Goal: Transaction & Acquisition: Download file/media

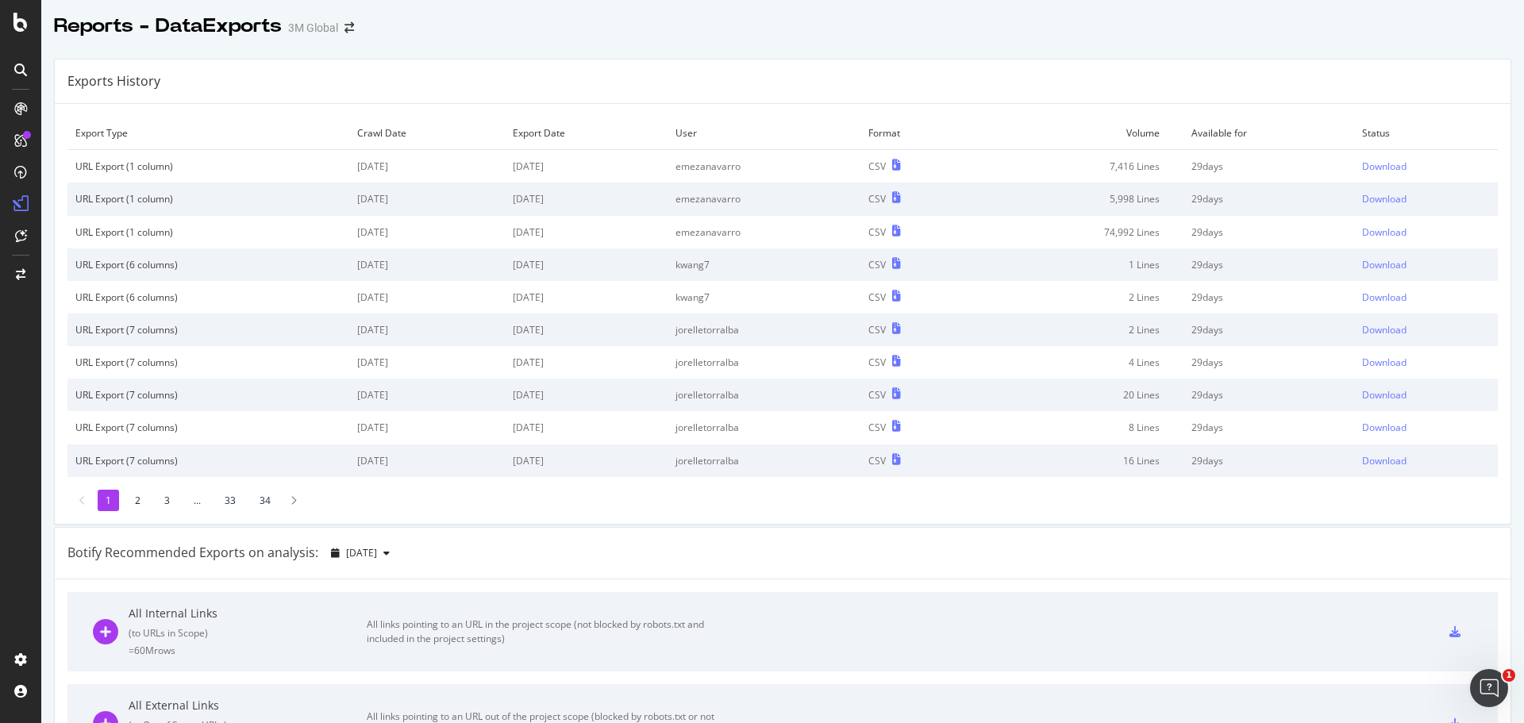
click at [709, 35] on div "Reports - DataExports 3M Global" at bounding box center [782, 20] width 1482 height 40
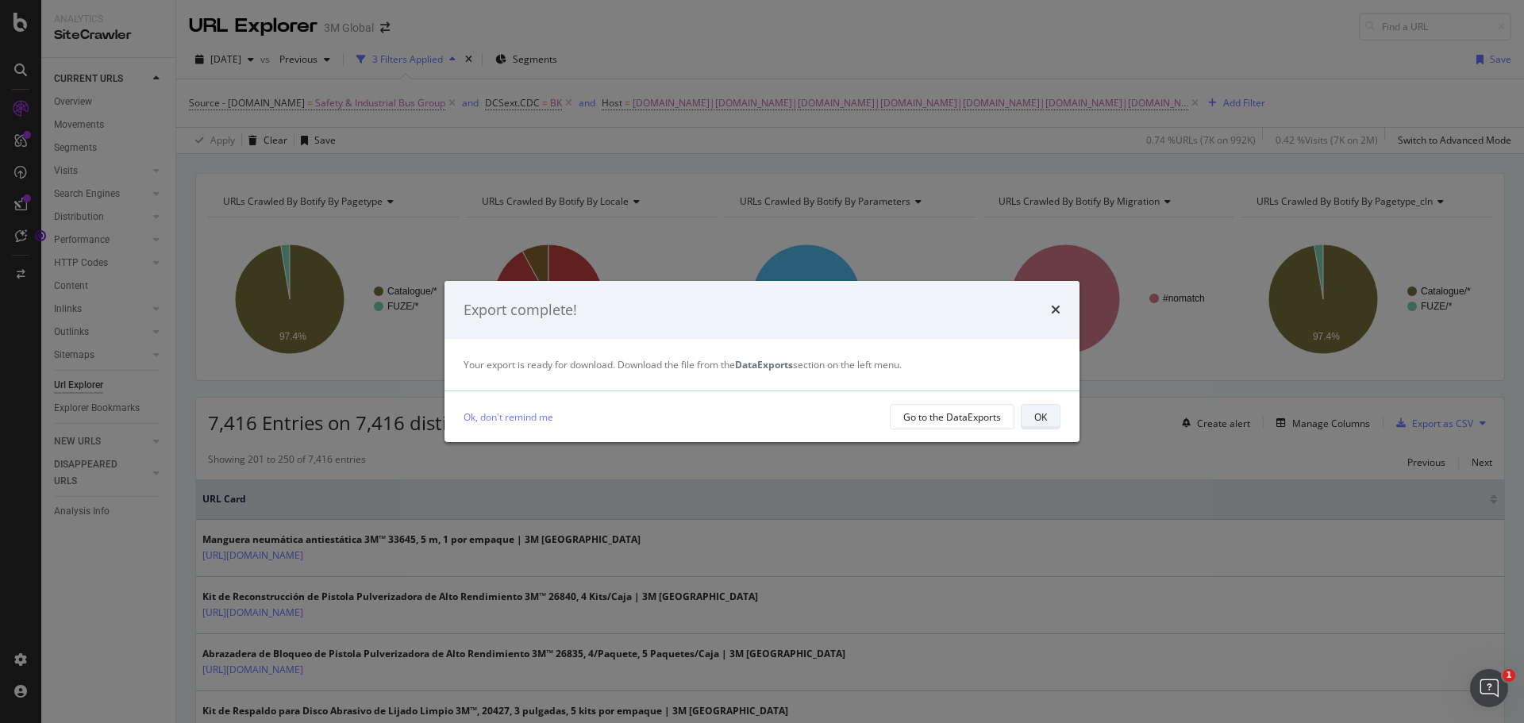
click at [1031, 419] on button "OK" at bounding box center [1041, 416] width 40 height 25
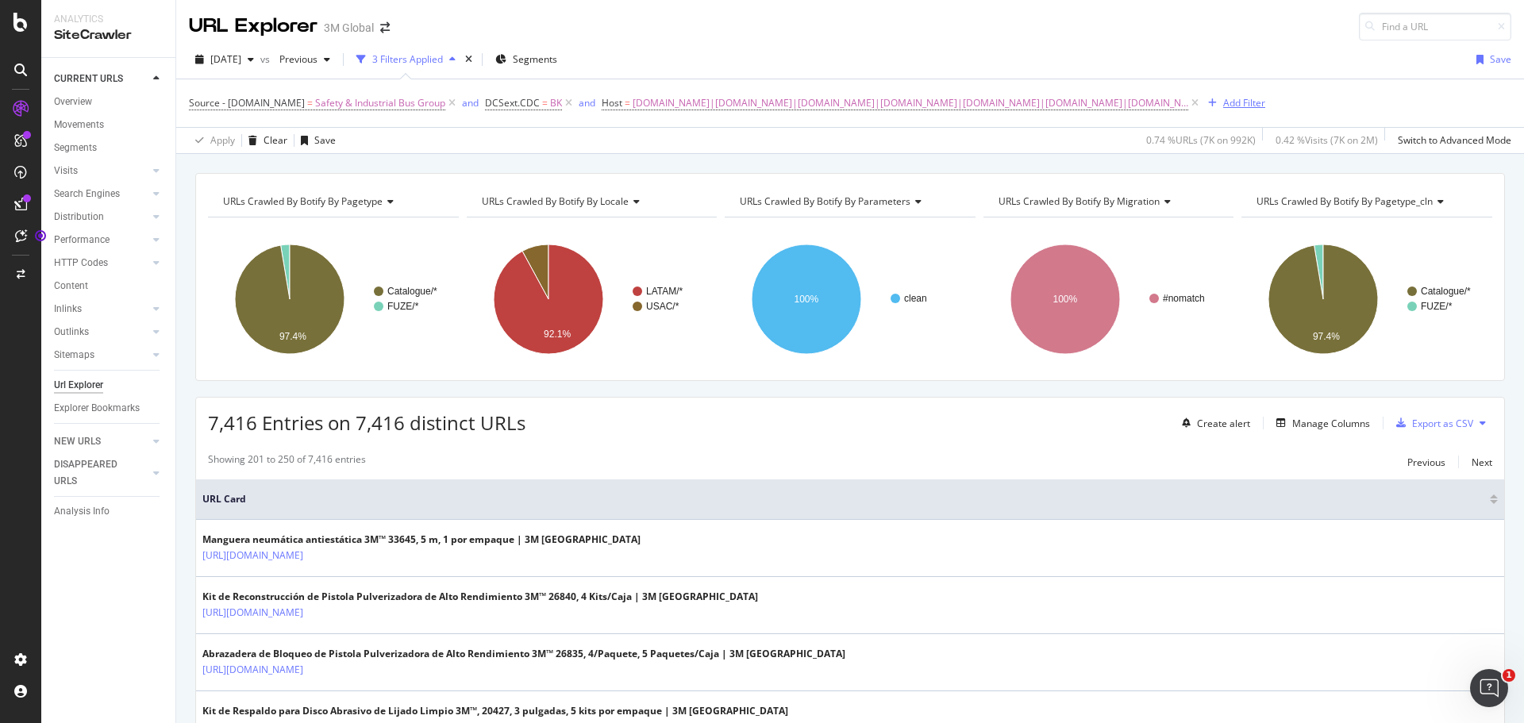
click at [1223, 107] on div "Add Filter" at bounding box center [1244, 102] width 42 height 13
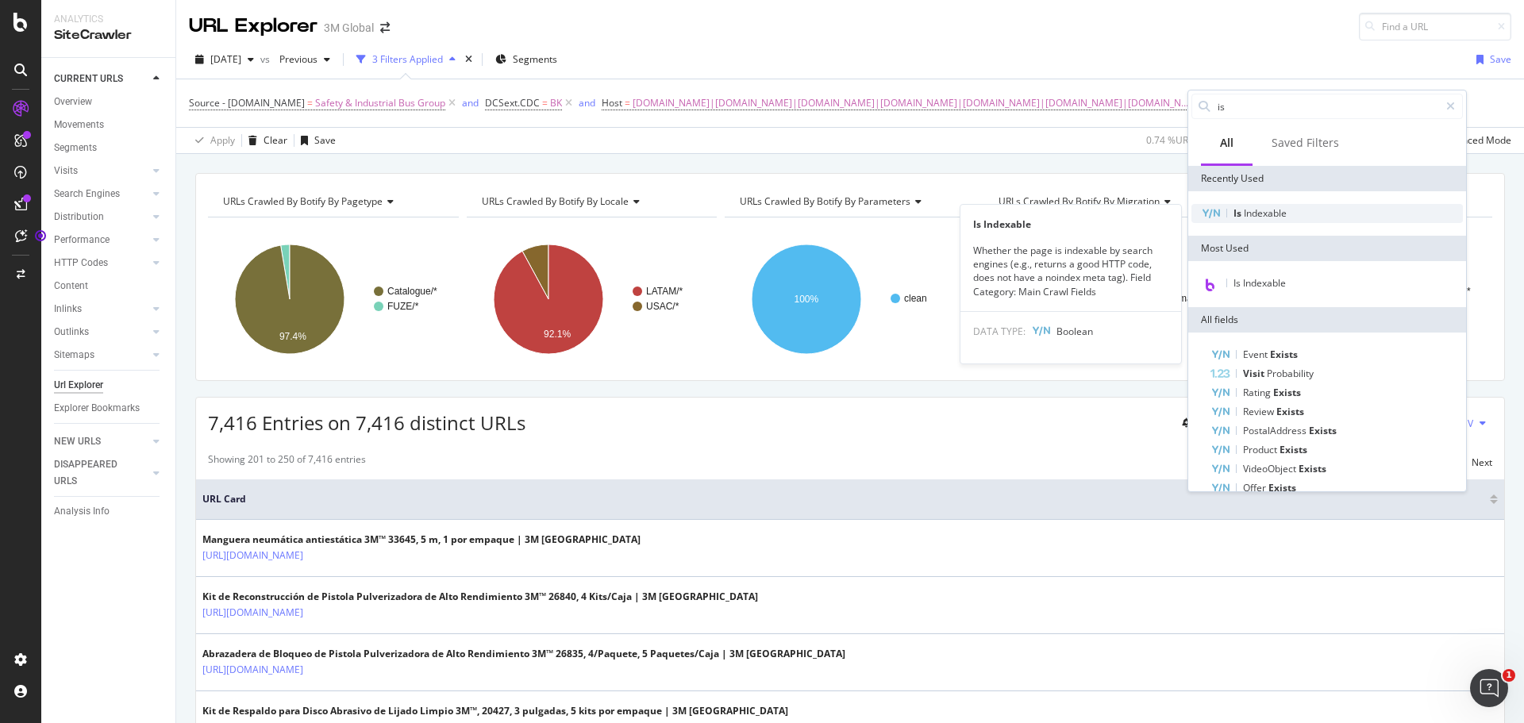
type input "is"
click at [1275, 215] on span "Indexable" at bounding box center [1264, 212] width 43 height 13
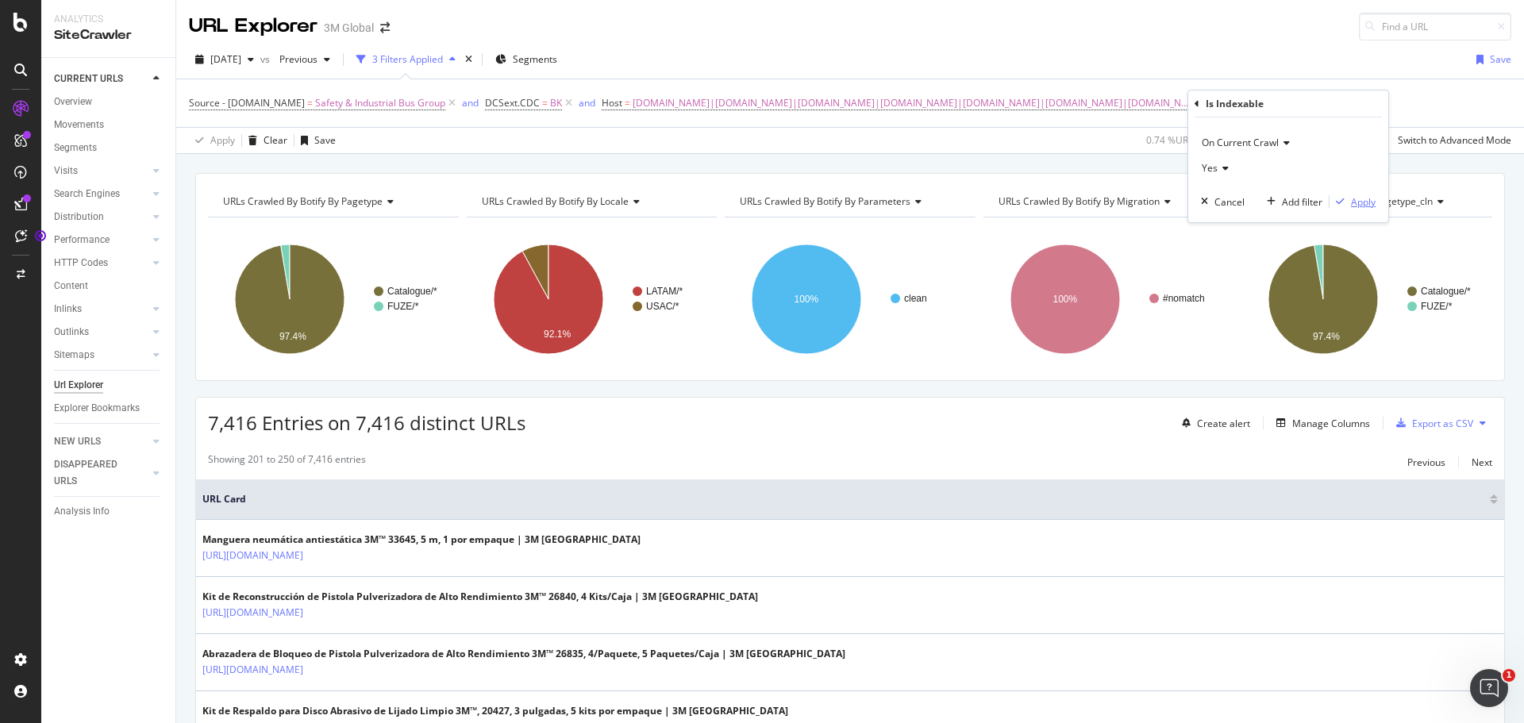
click at [1367, 200] on div "Apply" at bounding box center [1363, 201] width 25 height 13
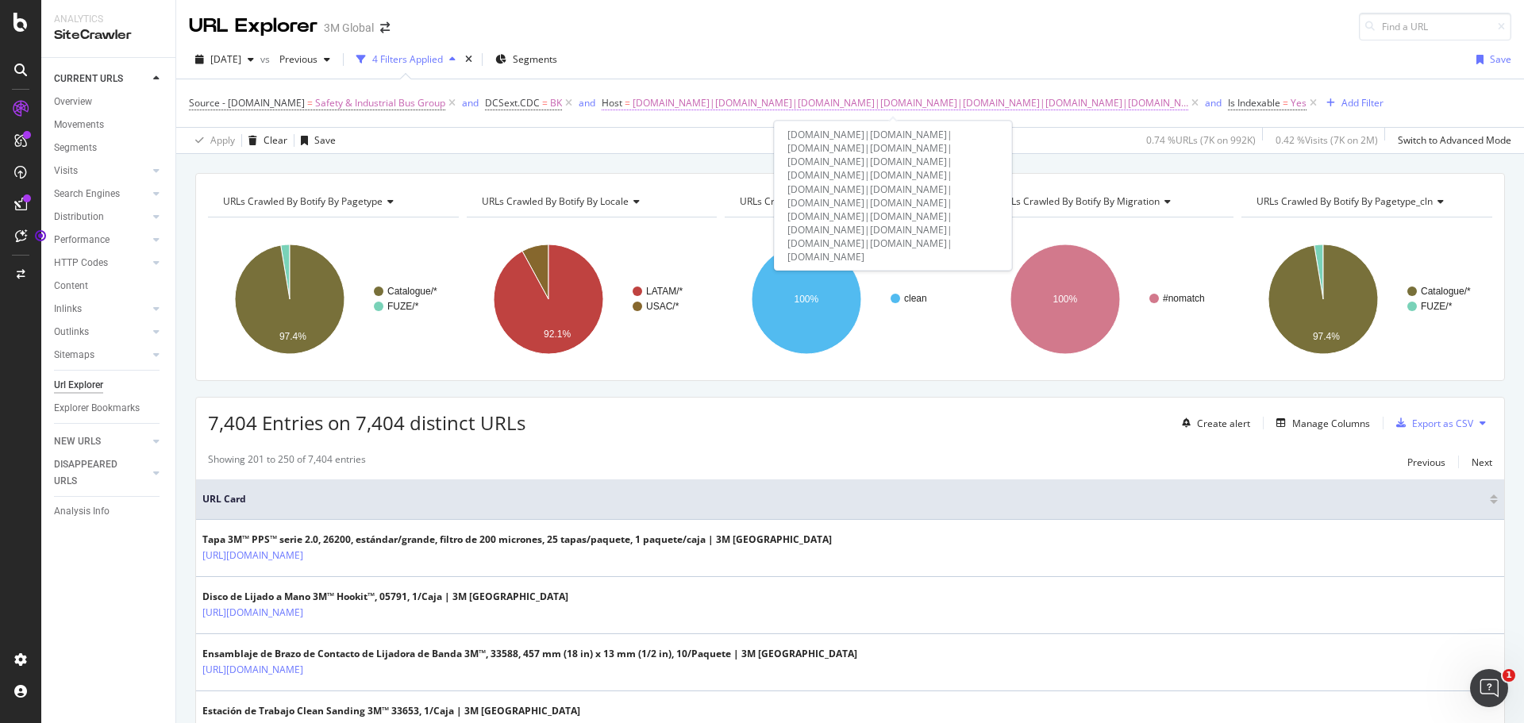
click at [748, 102] on span "www.3m.com.mx|www.3m.com.ar|www.3m.com.bo|www.3mchile.cl|www.3m.com.co|www.3m.c…" at bounding box center [909, 103] width 555 height 22
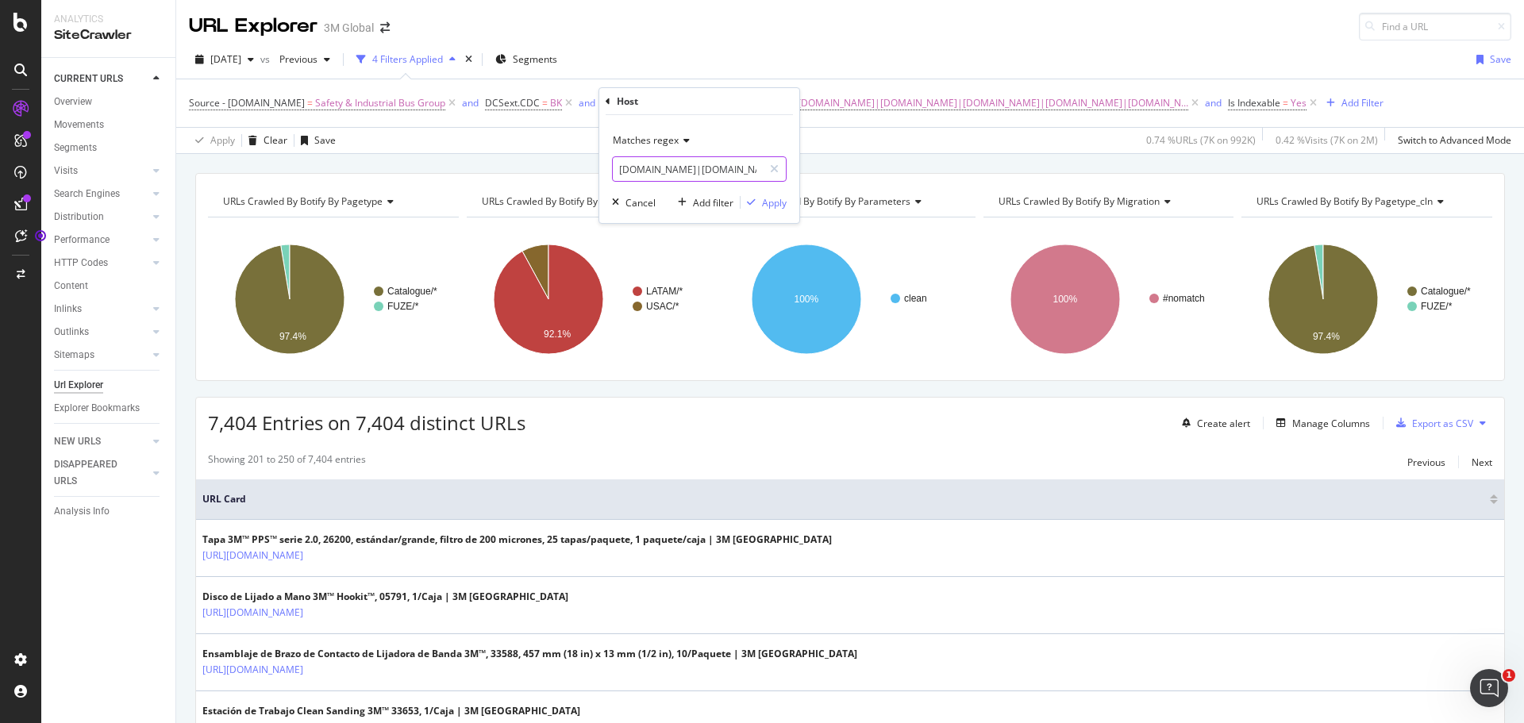
click at [676, 174] on input "www.3m.com.mx|www.3m.com.ar|www.3m.com.bo|www.3mchile.cl|www.3m.com.co|www.3m.c…" at bounding box center [688, 168] width 150 height 25
type input "www.3m.com|www.3mcanada.ca"
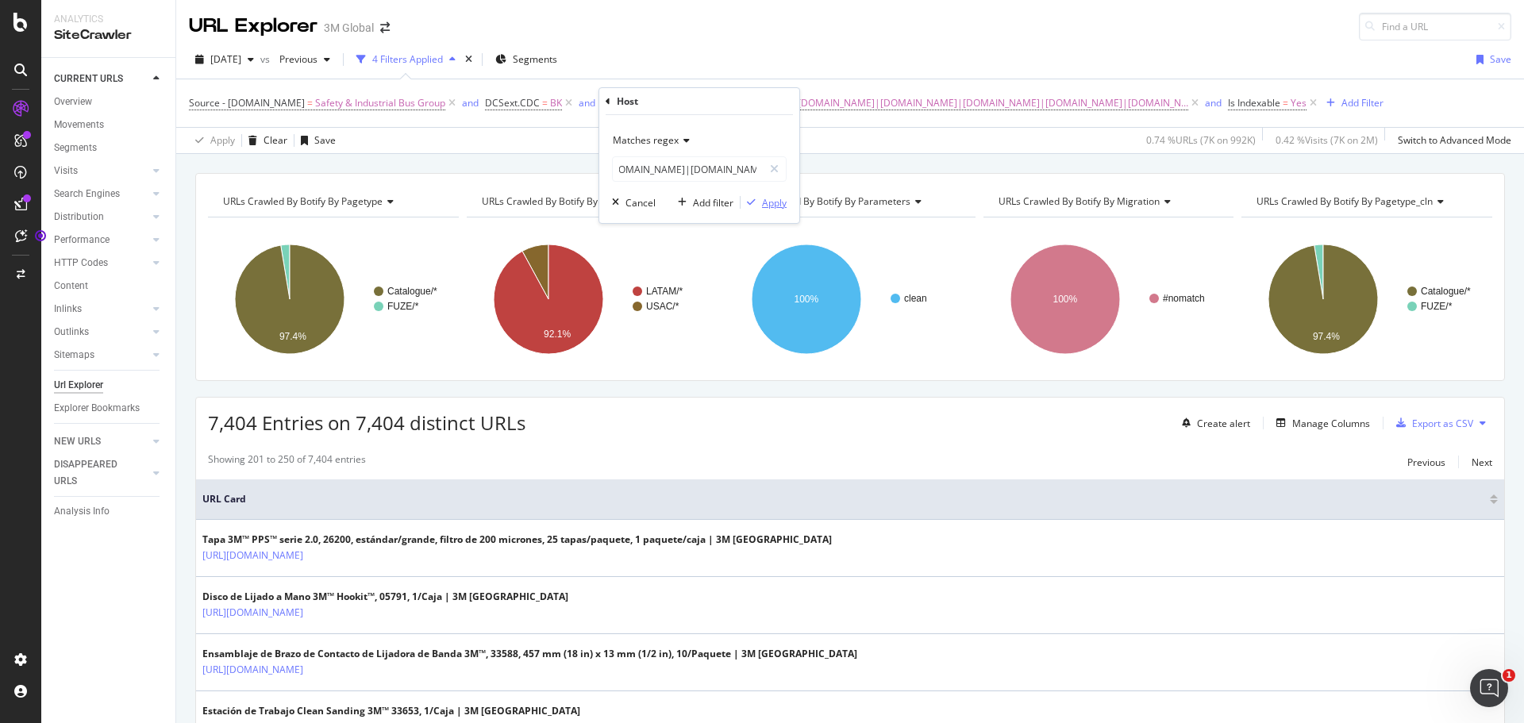
scroll to position [0, 0]
click at [767, 206] on div "Apply" at bounding box center [774, 202] width 25 height 13
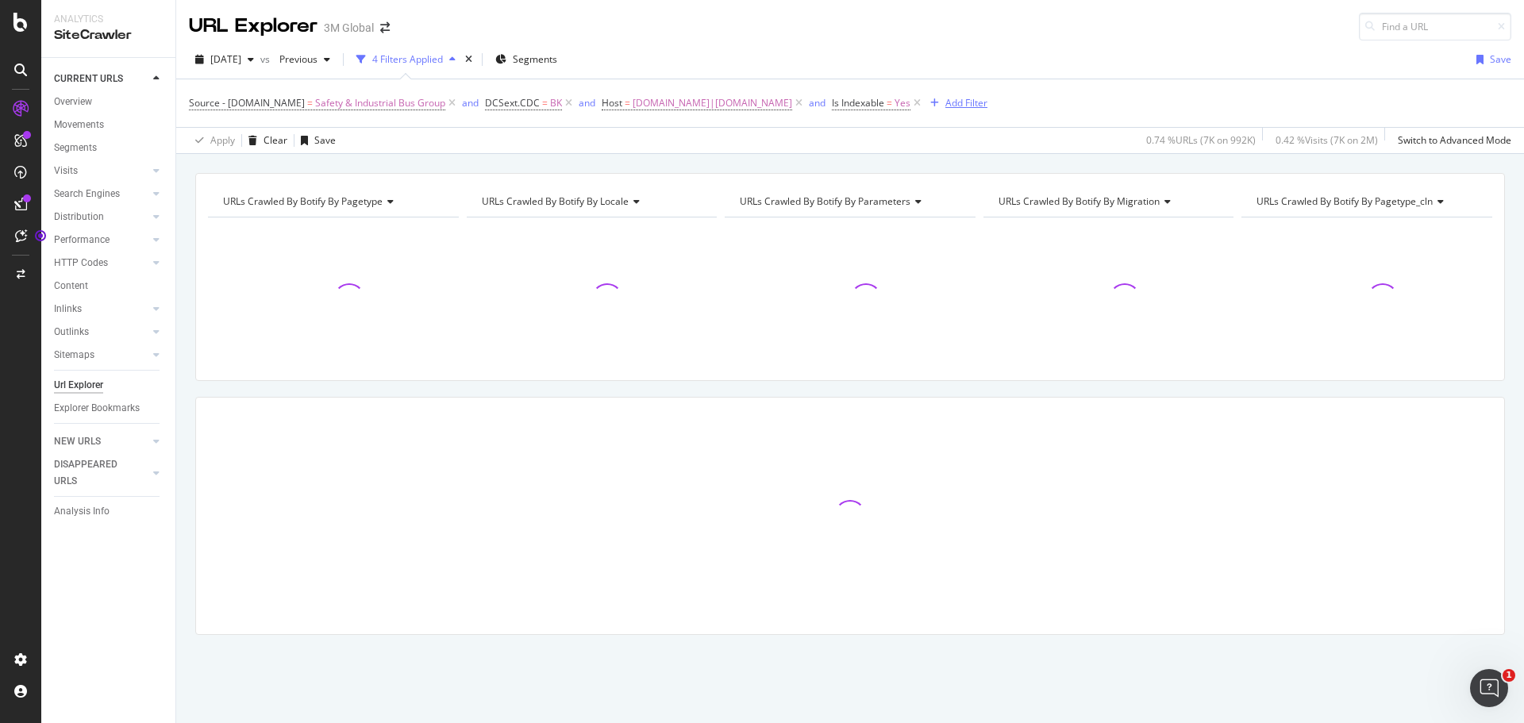
click at [945, 106] on div "Add Filter" at bounding box center [966, 102] width 42 height 13
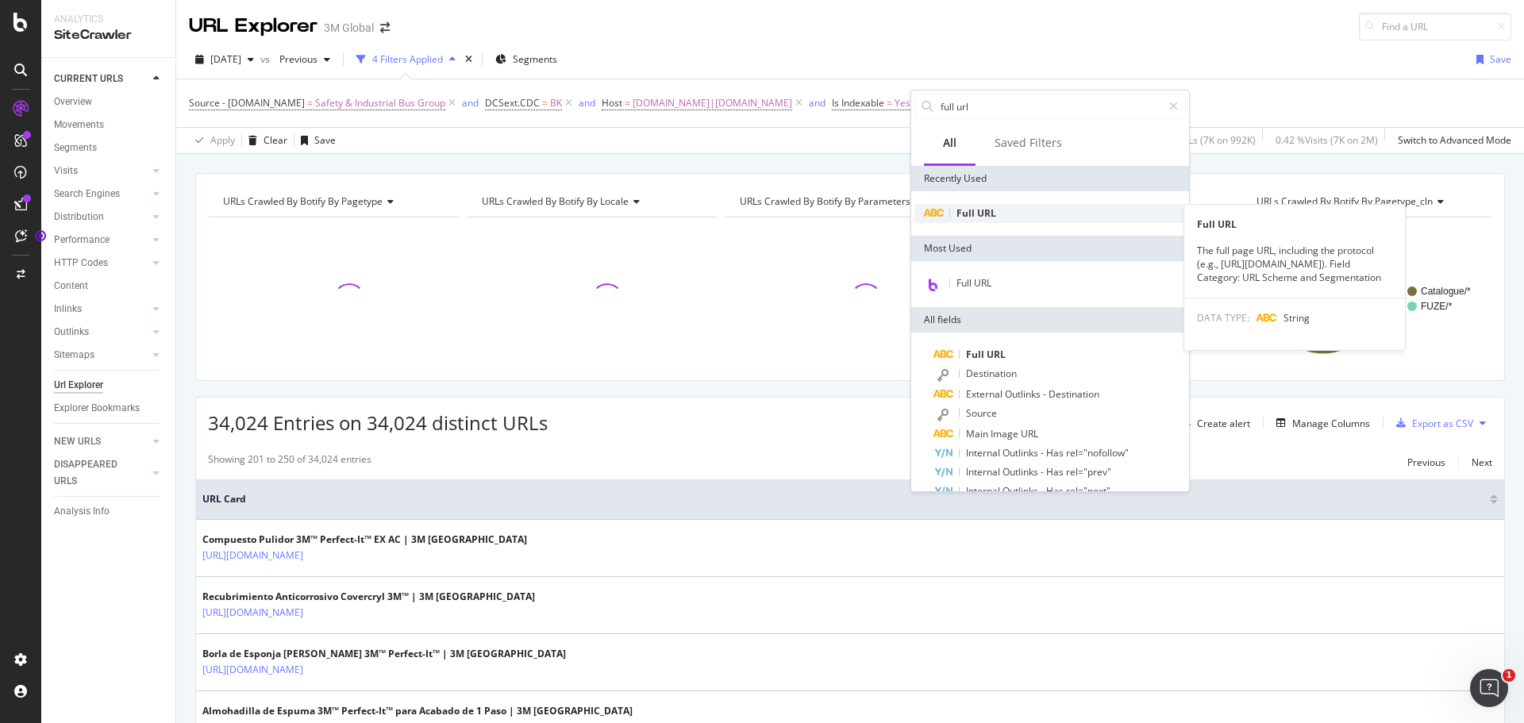
type input "full url"
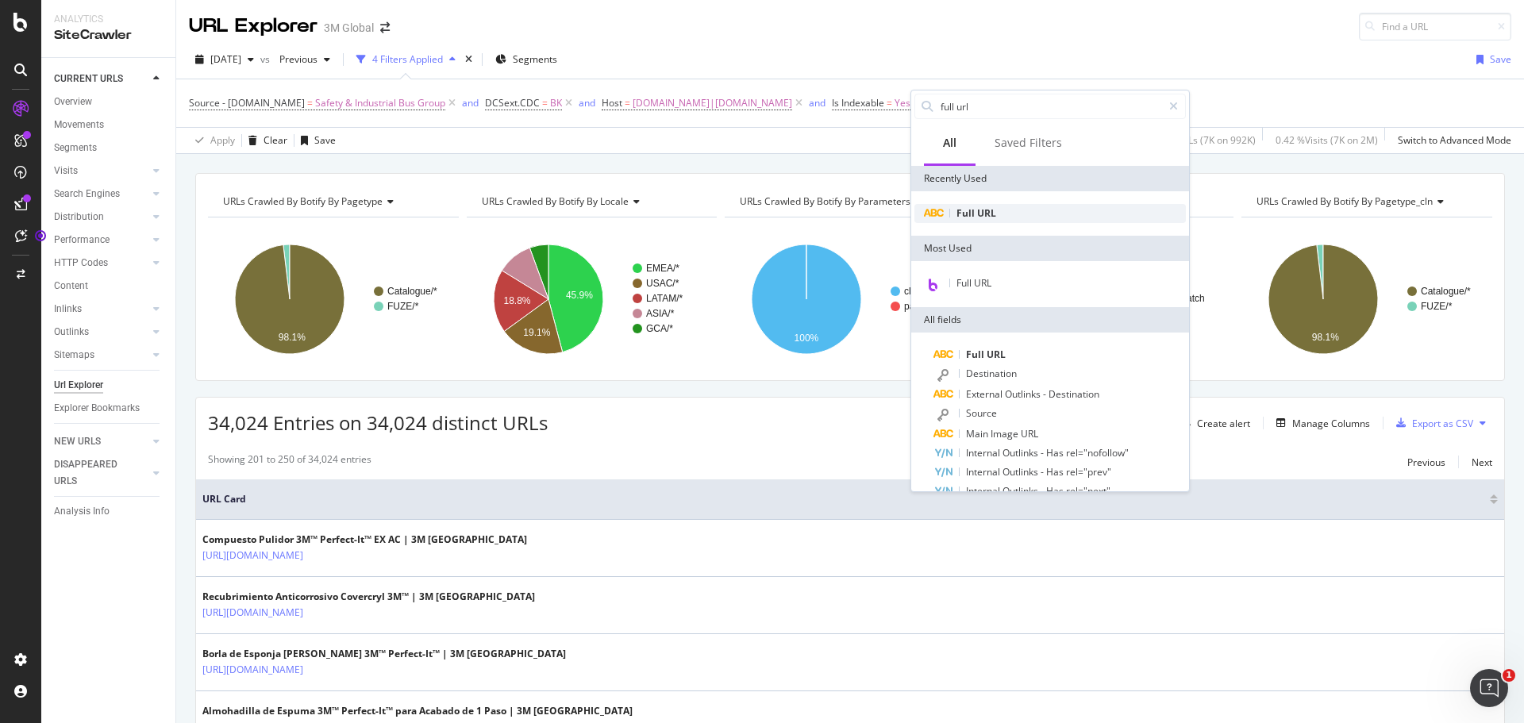
click at [967, 210] on span "Full" at bounding box center [966, 212] width 21 height 13
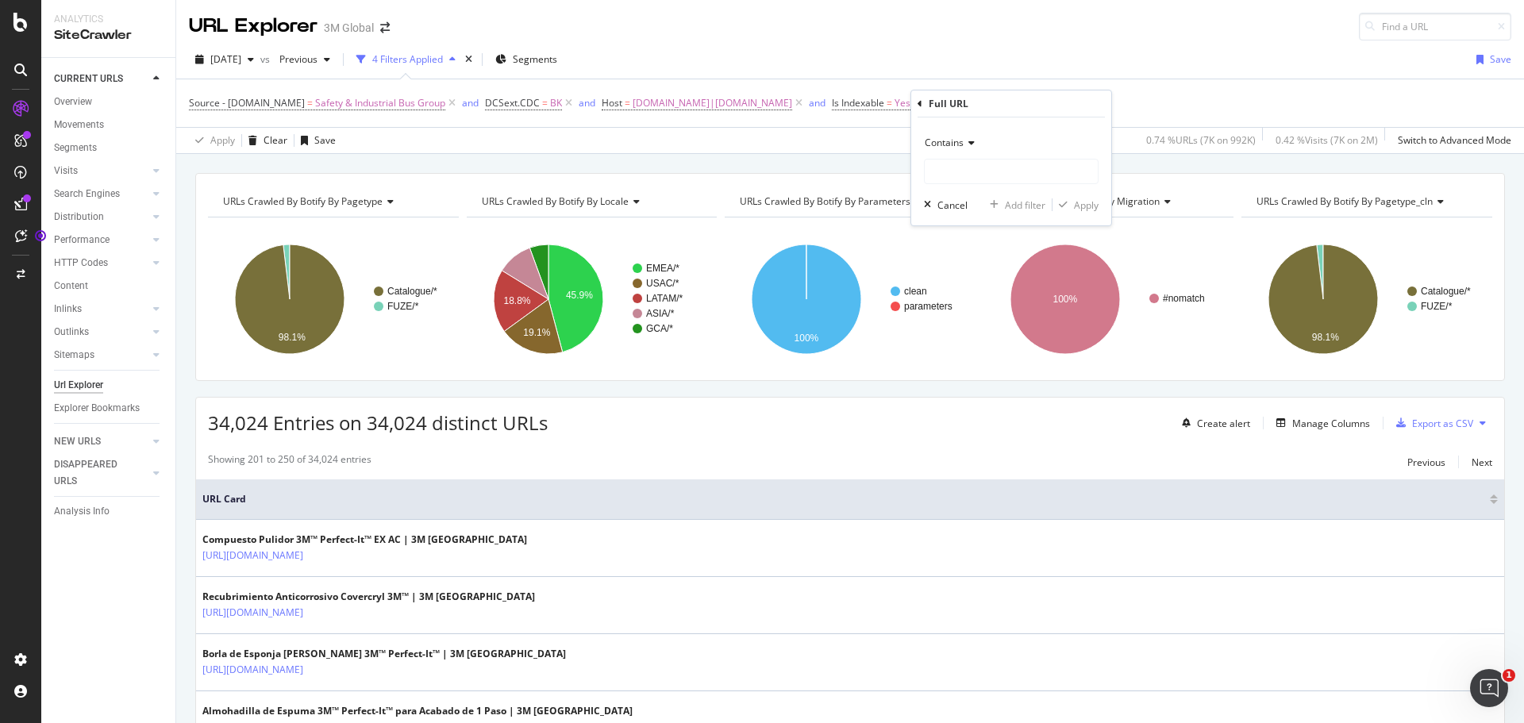
click at [968, 144] on icon at bounding box center [968, 143] width 11 height 10
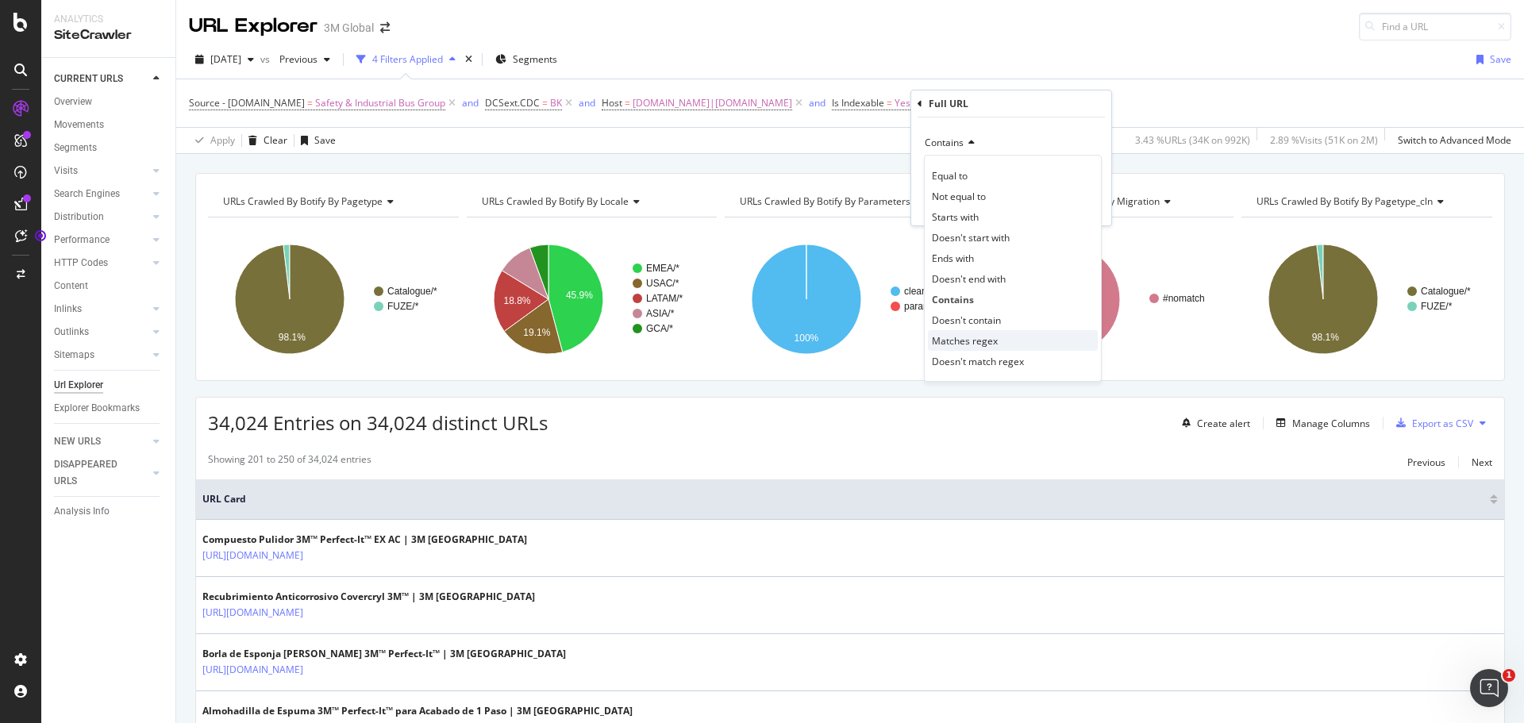
click at [987, 336] on span "Matches regex" at bounding box center [965, 340] width 66 height 13
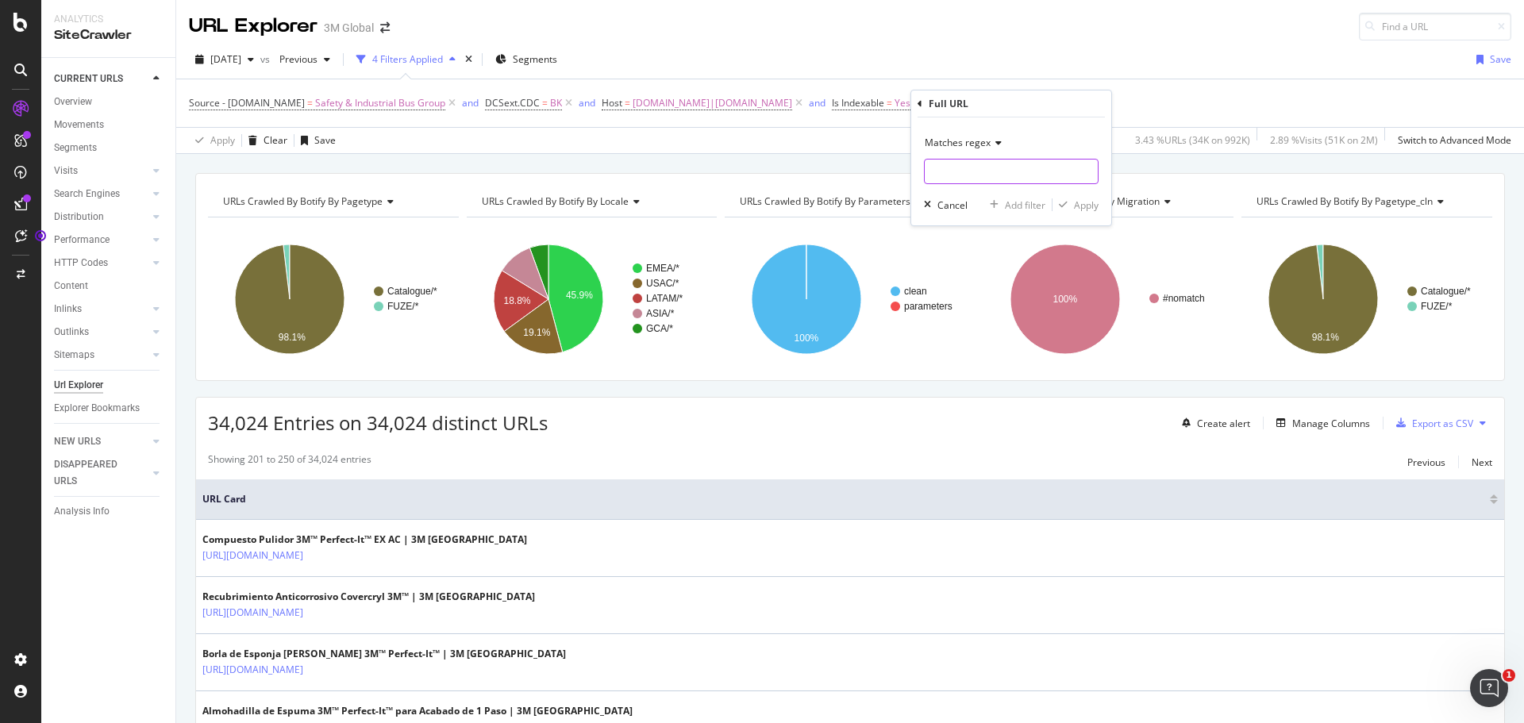
click at [967, 175] on input "text" at bounding box center [1010, 171] width 173 height 25
type input "/en_US/|/en_CA|/fr_CA/"
click at [1082, 206] on div "Apply" at bounding box center [1086, 204] width 25 height 13
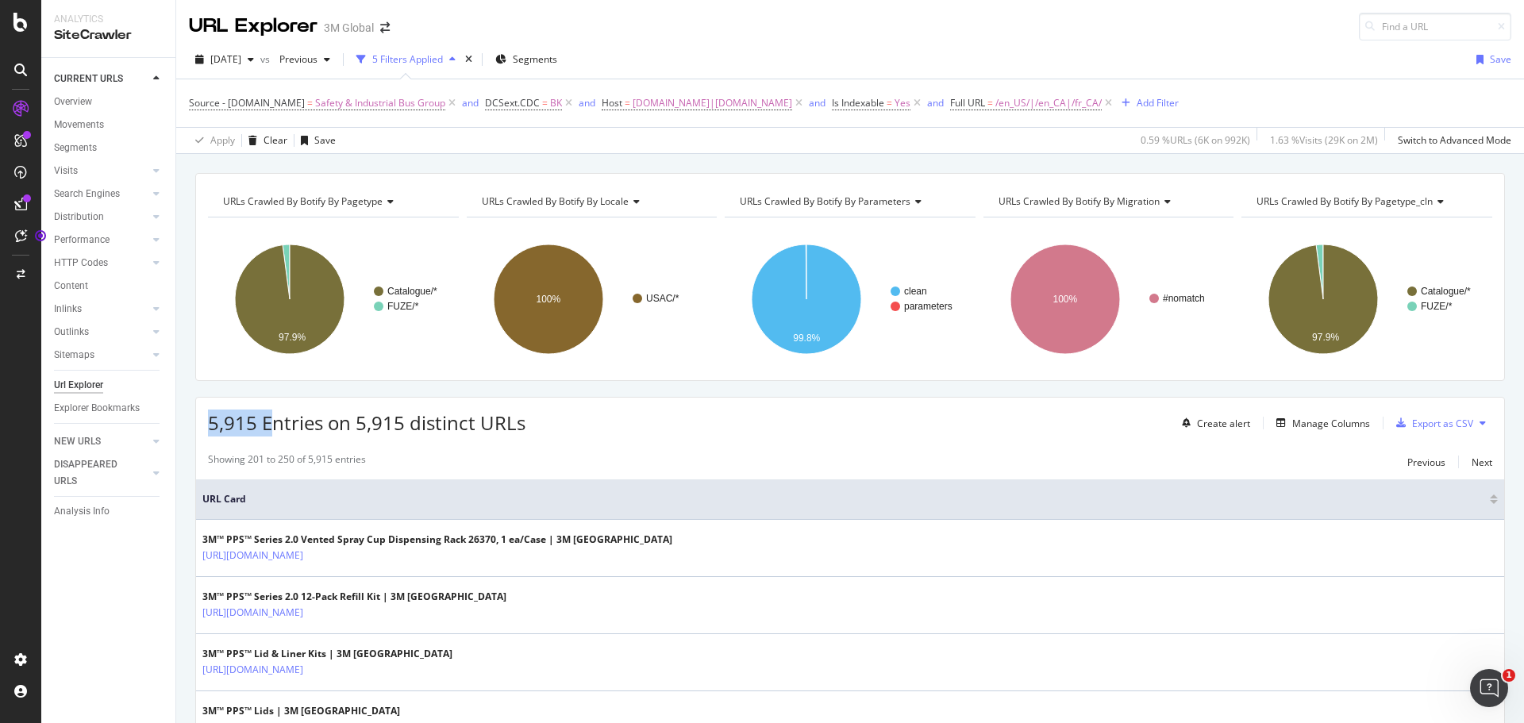
drag, startPoint x: 209, startPoint y: 420, endPoint x: 267, endPoint y: 420, distance: 58.7
click at [267, 420] on span "5,915 Entries on 5,915 distinct URLs" at bounding box center [366, 422] width 317 height 26
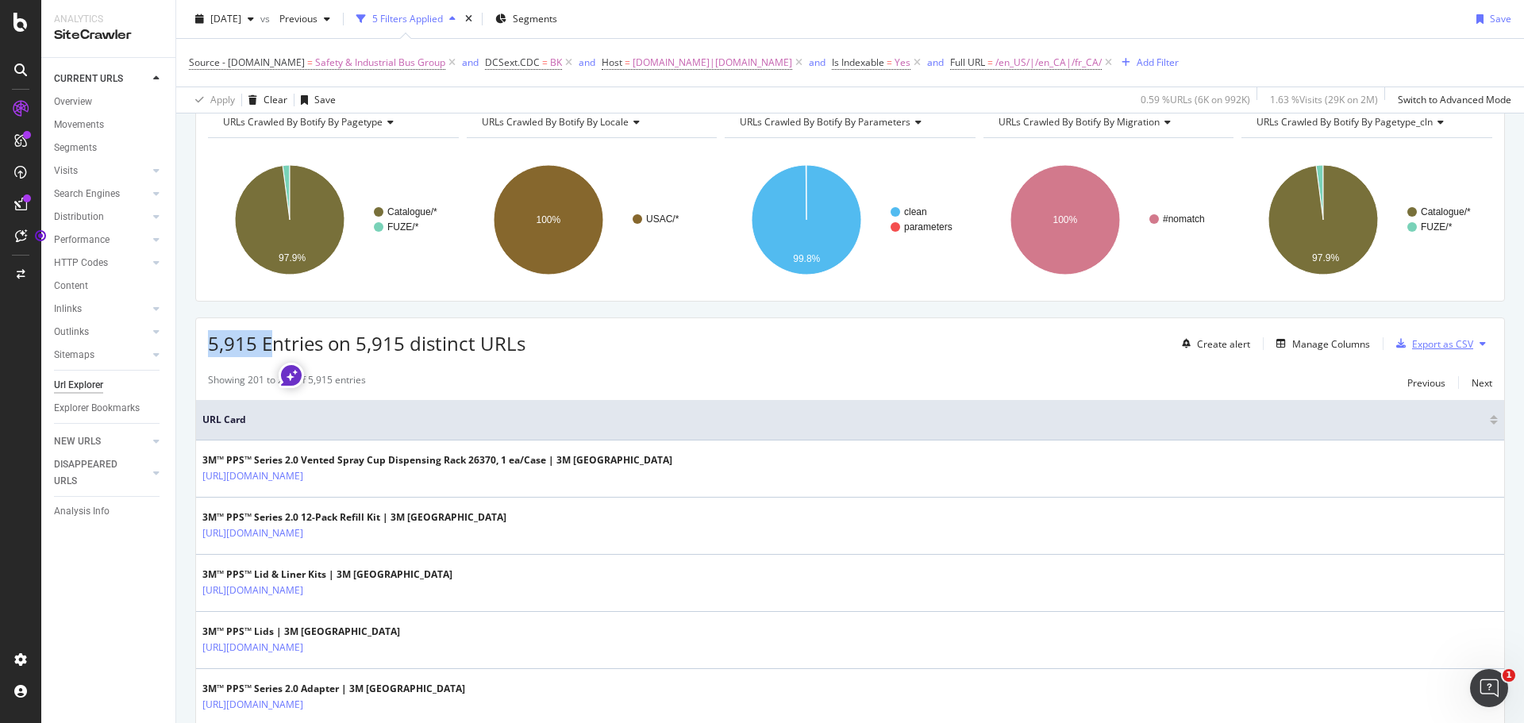
click at [1431, 343] on div "Export as CSV" at bounding box center [1442, 343] width 61 height 13
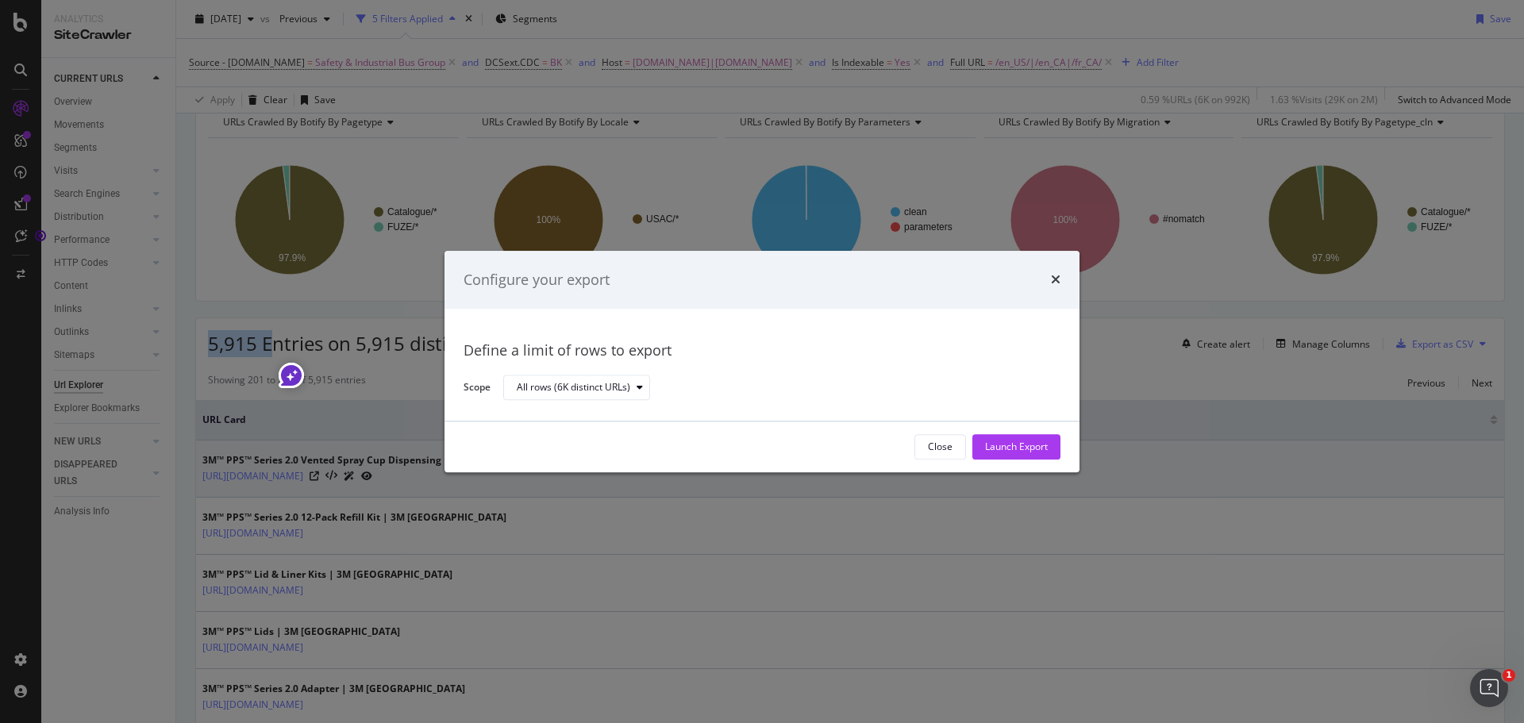
click at [1001, 442] on div "Launch Export" at bounding box center [1016, 446] width 63 height 13
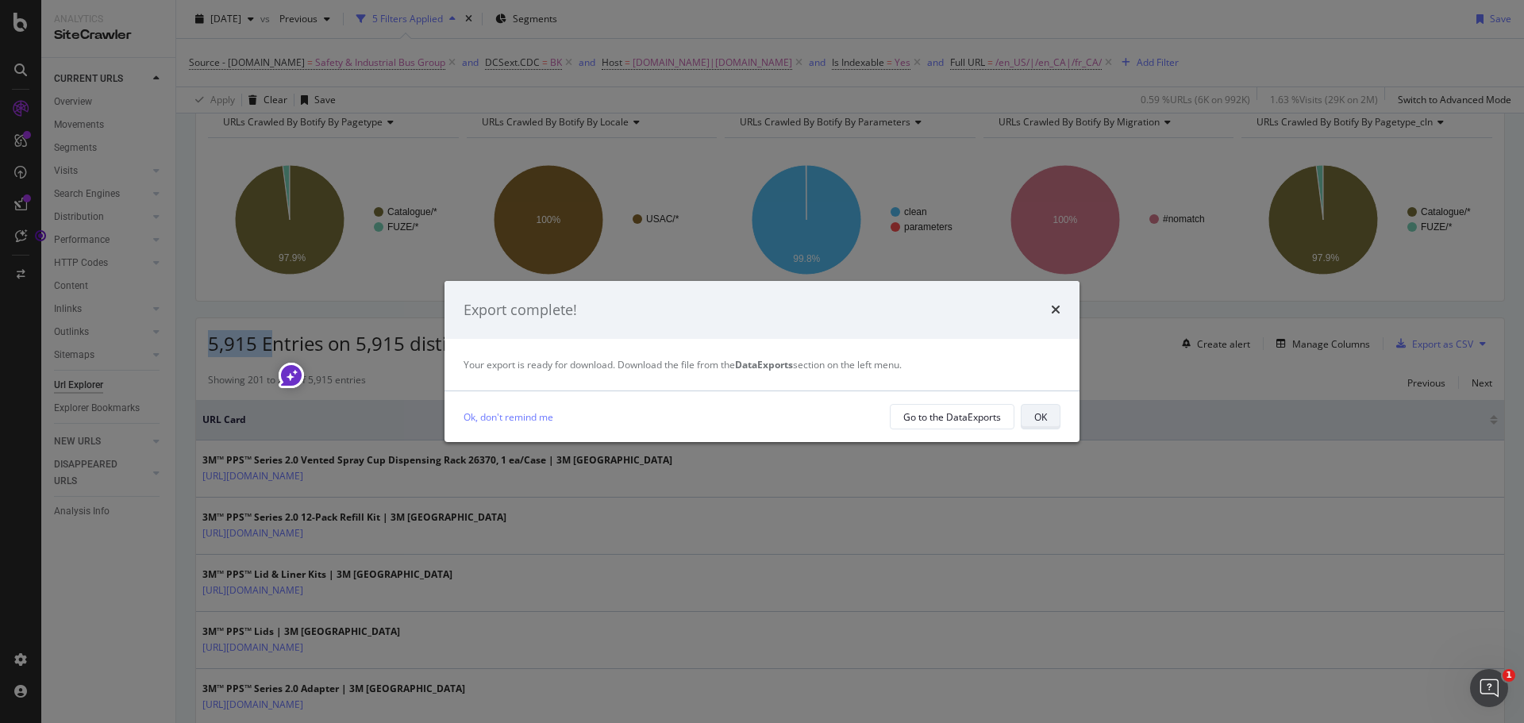
click at [1026, 414] on button "OK" at bounding box center [1041, 416] width 40 height 25
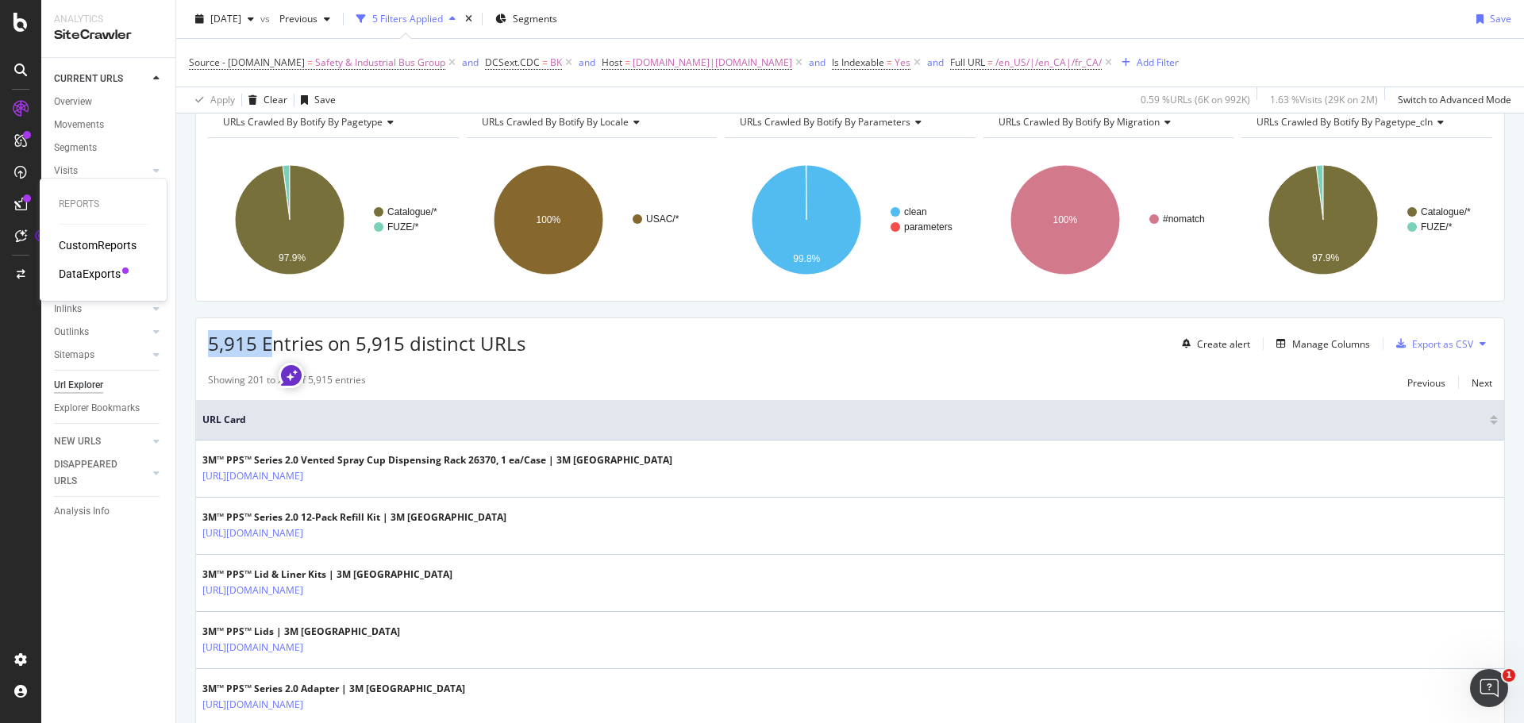
click at [101, 269] on div "DataExports" at bounding box center [90, 274] width 62 height 16
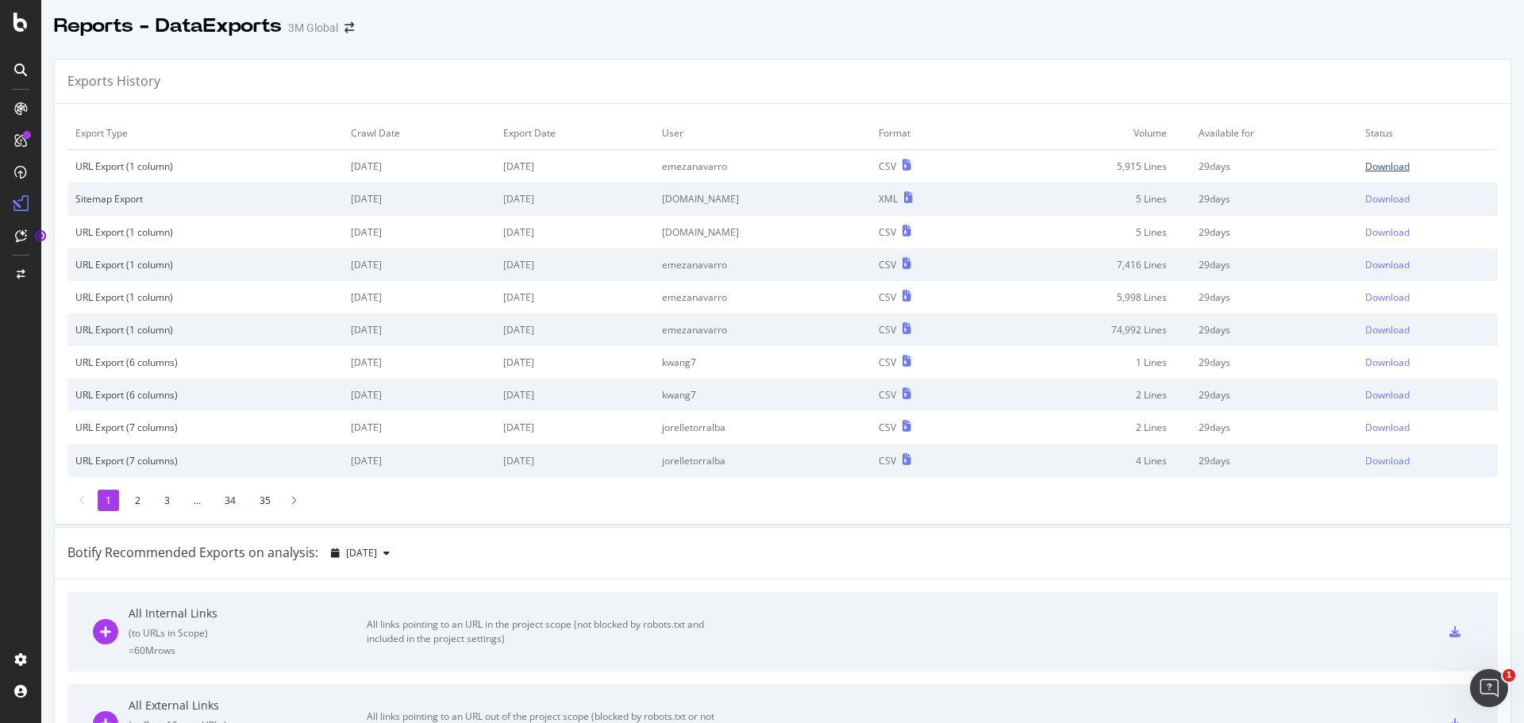
click at [1366, 168] on div "Download" at bounding box center [1387, 166] width 44 height 13
